Goal: Navigation & Orientation: Find specific page/section

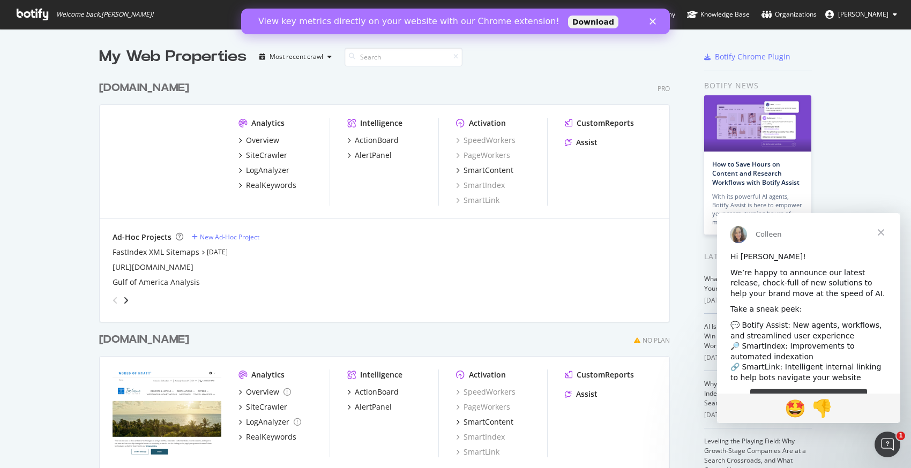
click at [532, 91] on div "[DOMAIN_NAME] Pro" at bounding box center [384, 88] width 571 height 16
click at [653, 24] on icon "Close" at bounding box center [653, 21] width 6 height 6
